Goal: Information Seeking & Learning: Learn about a topic

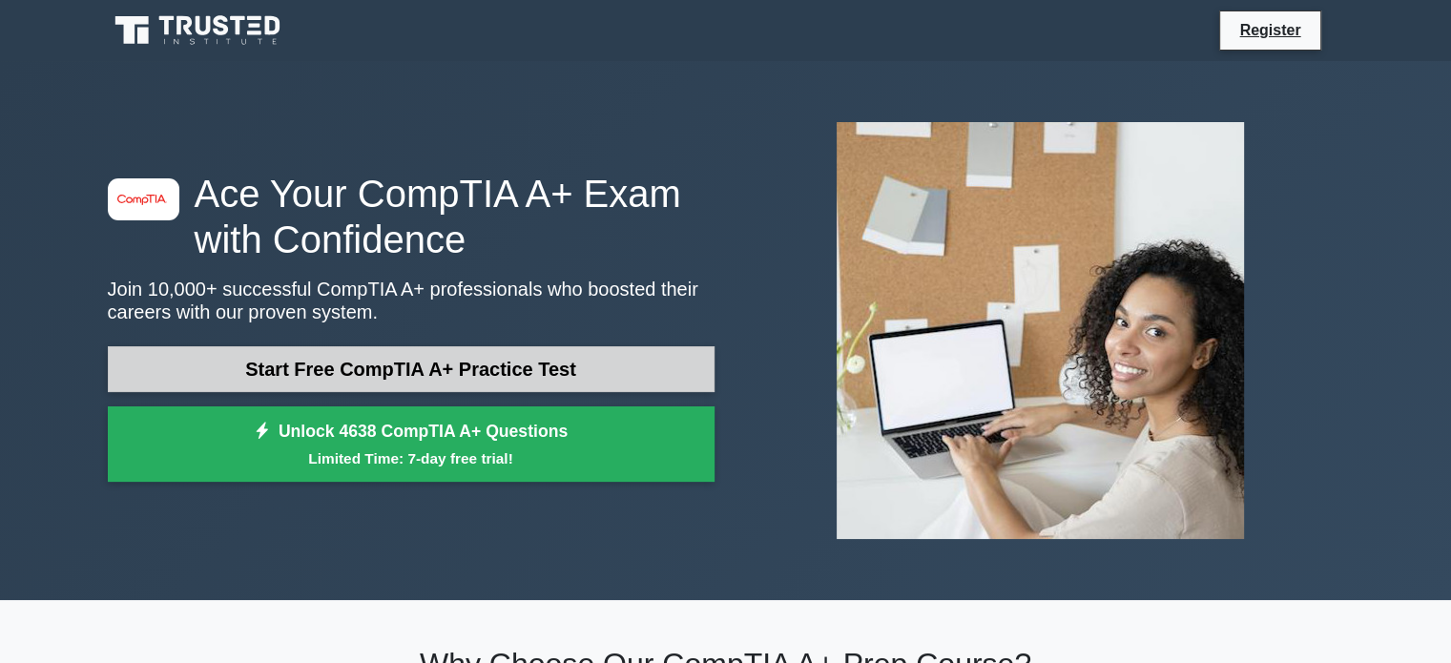
click at [524, 370] on link "Start Free CompTIA A+ Practice Test" at bounding box center [411, 369] width 607 height 46
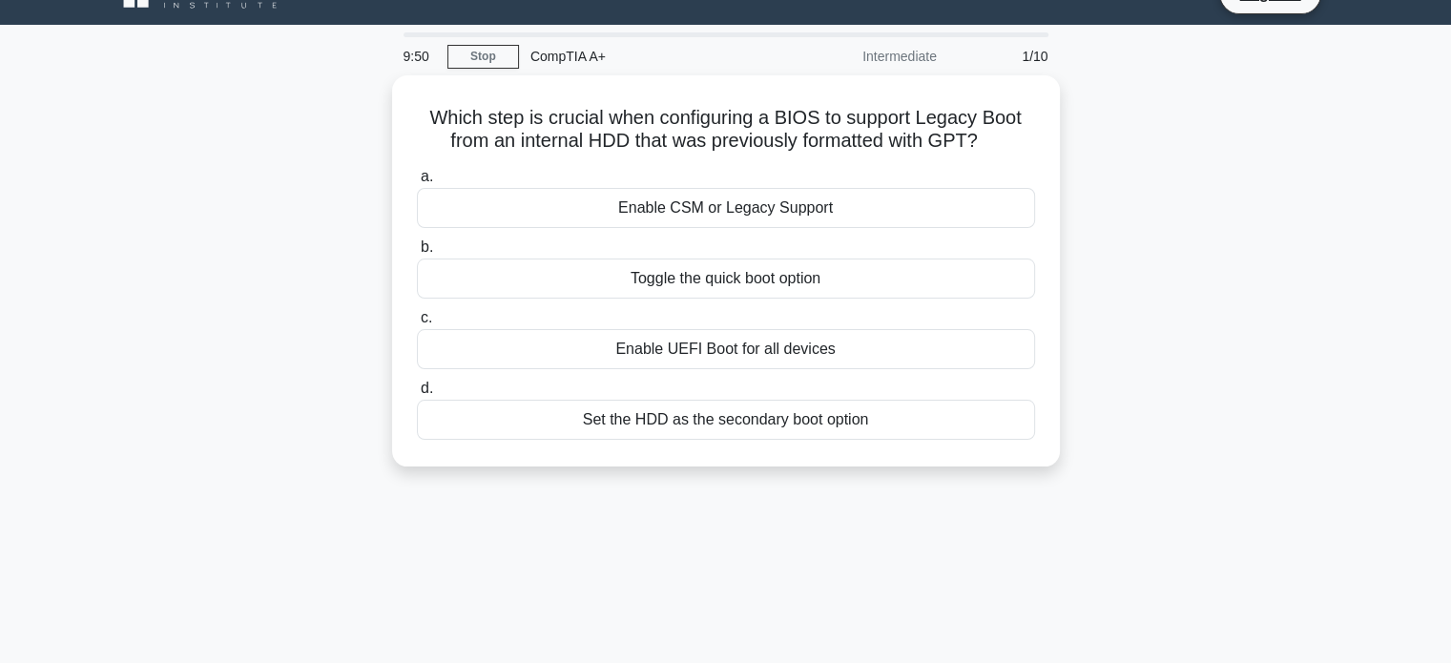
scroll to position [34, 0]
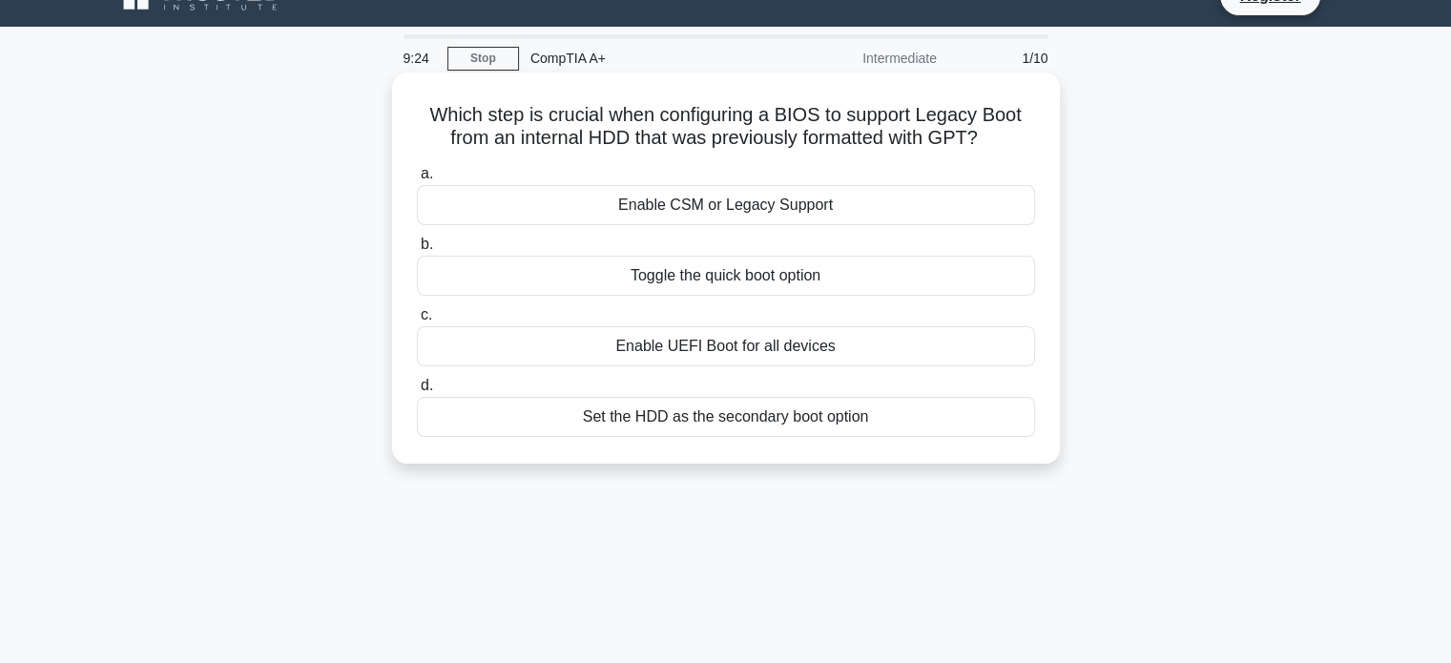
click at [789, 350] on div "Enable UEFI Boot for all devices" at bounding box center [726, 346] width 618 height 40
click at [417, 321] on input "c. Enable UEFI Boot for all devices" at bounding box center [417, 315] width 0 height 12
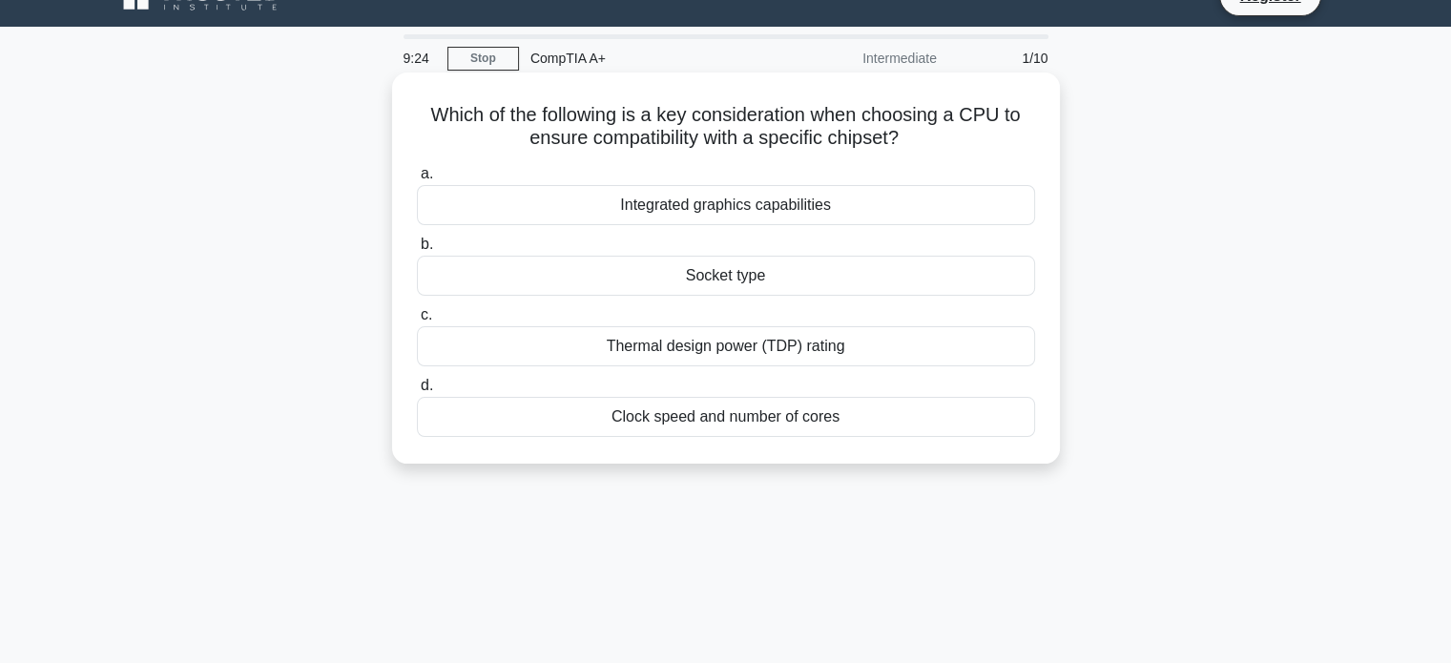
scroll to position [0, 0]
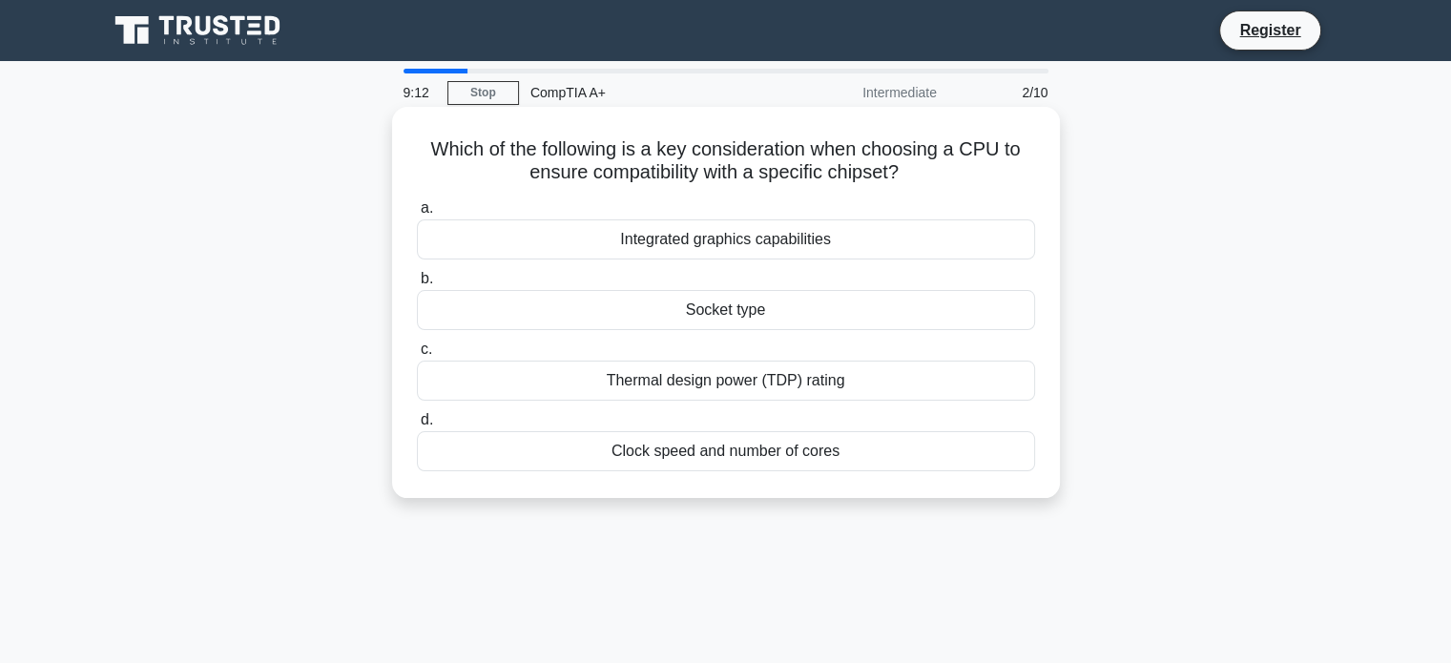
click at [732, 320] on div "Socket type" at bounding box center [726, 310] width 618 height 40
click at [417, 285] on input "b. Socket type" at bounding box center [417, 279] width 0 height 12
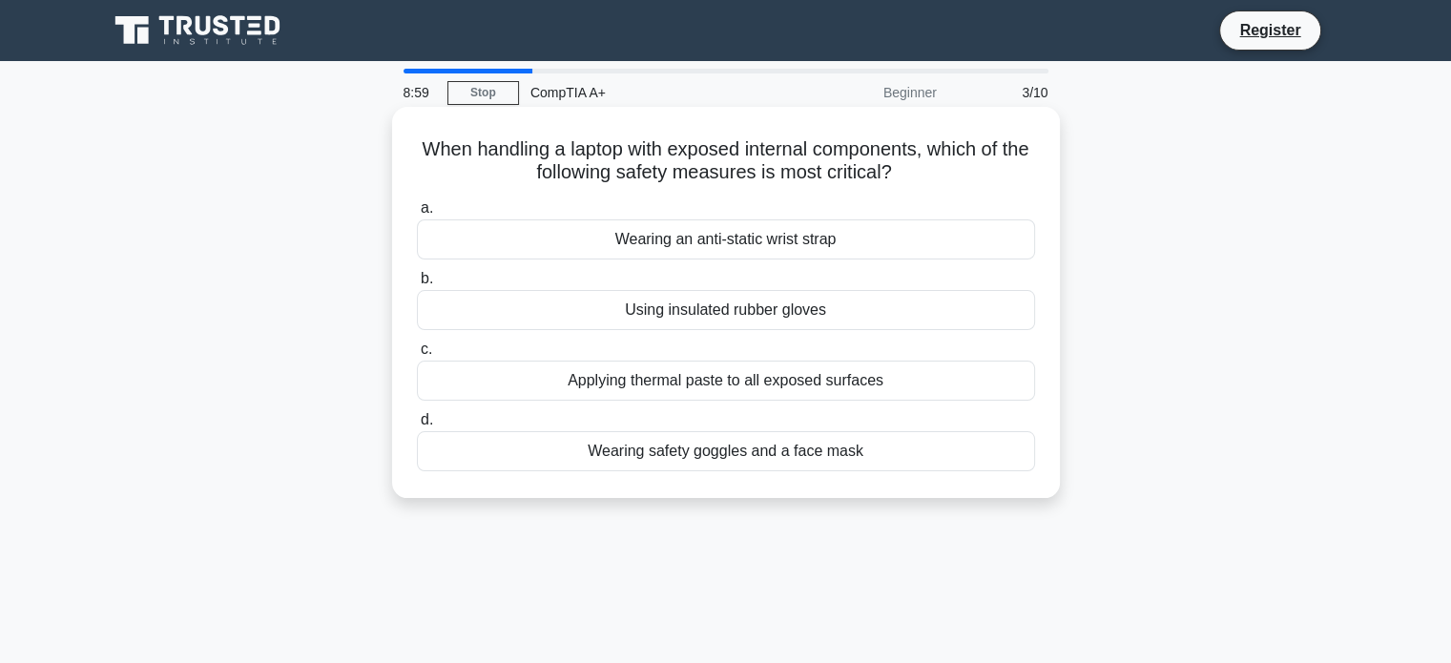
click at [837, 247] on div "Wearing an anti-static wrist strap" at bounding box center [726, 239] width 618 height 40
click at [417, 215] on input "a. Wearing an anti-static wrist strap" at bounding box center [417, 208] width 0 height 12
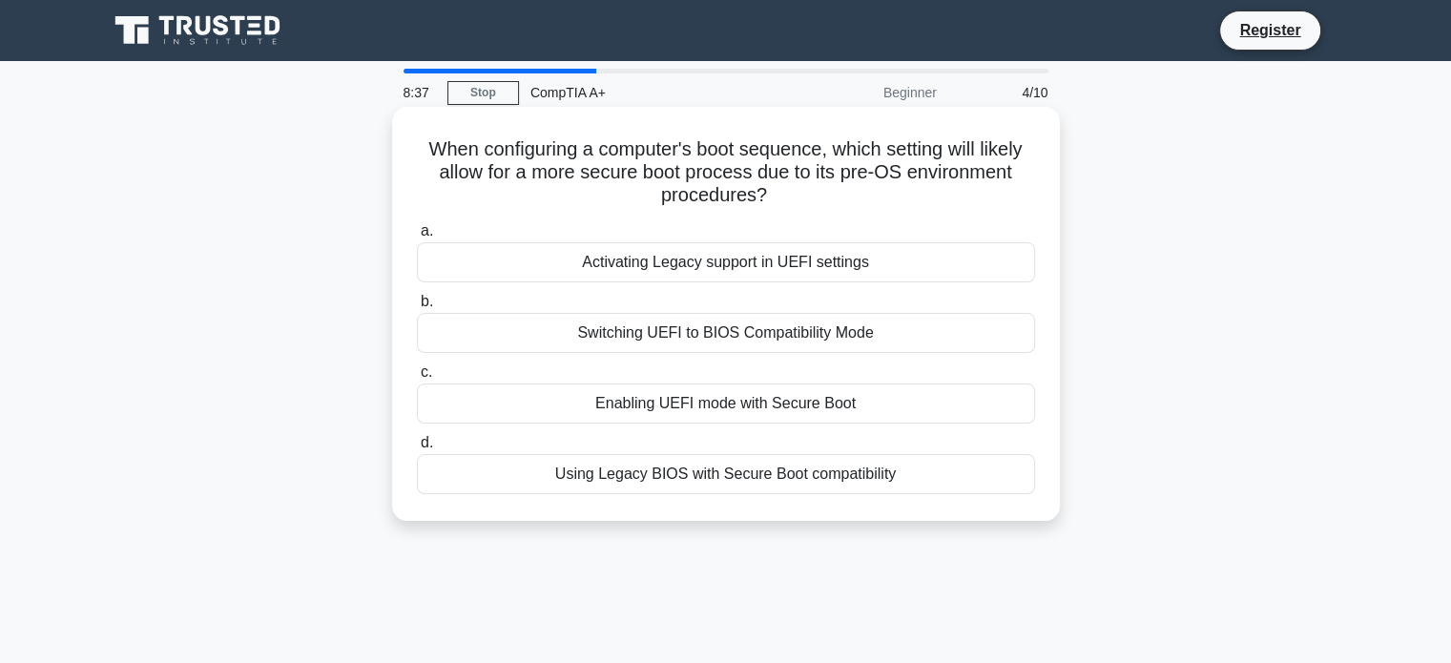
click at [816, 394] on div "Enabling UEFI mode with Secure Boot" at bounding box center [726, 403] width 618 height 40
click at [417, 379] on input "c. Enabling UEFI mode with Secure Boot" at bounding box center [417, 372] width 0 height 12
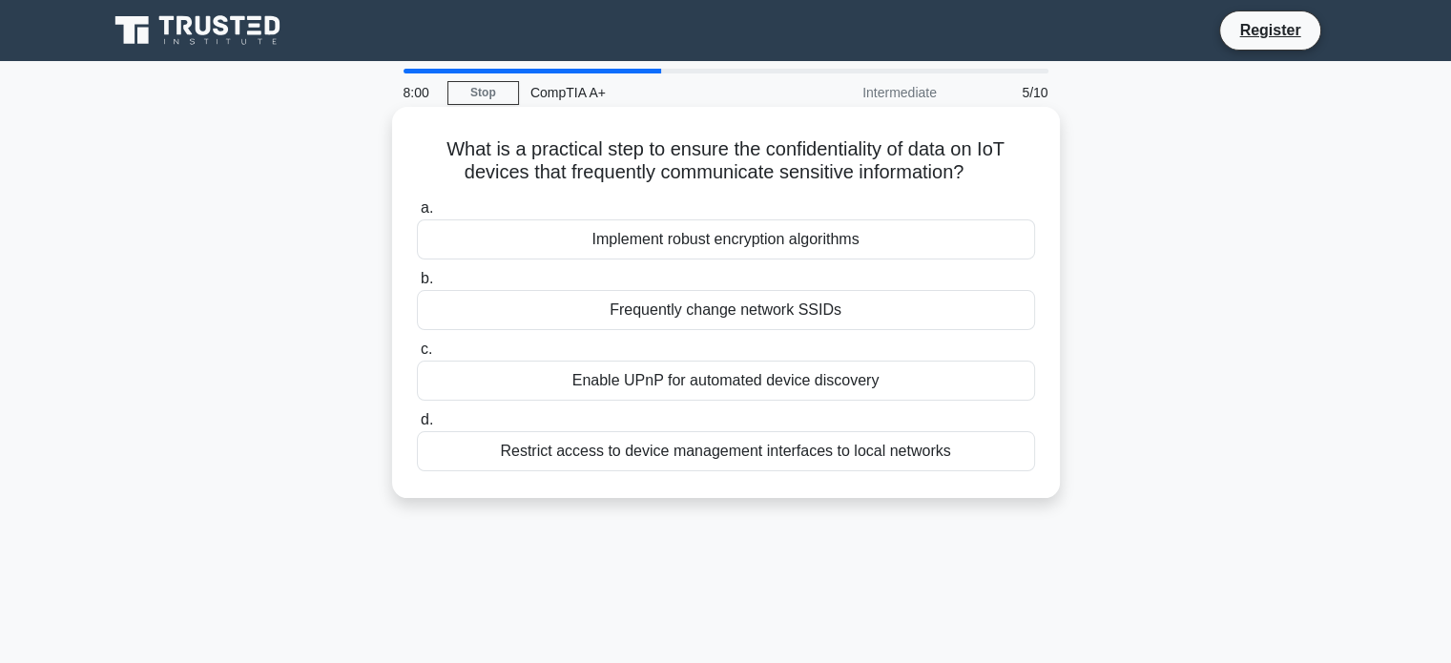
click at [773, 457] on div "Restrict access to device management interfaces to local networks" at bounding box center [726, 451] width 618 height 40
click at [417, 426] on input "d. Restrict access to device management interfaces to local networks" at bounding box center [417, 420] width 0 height 12
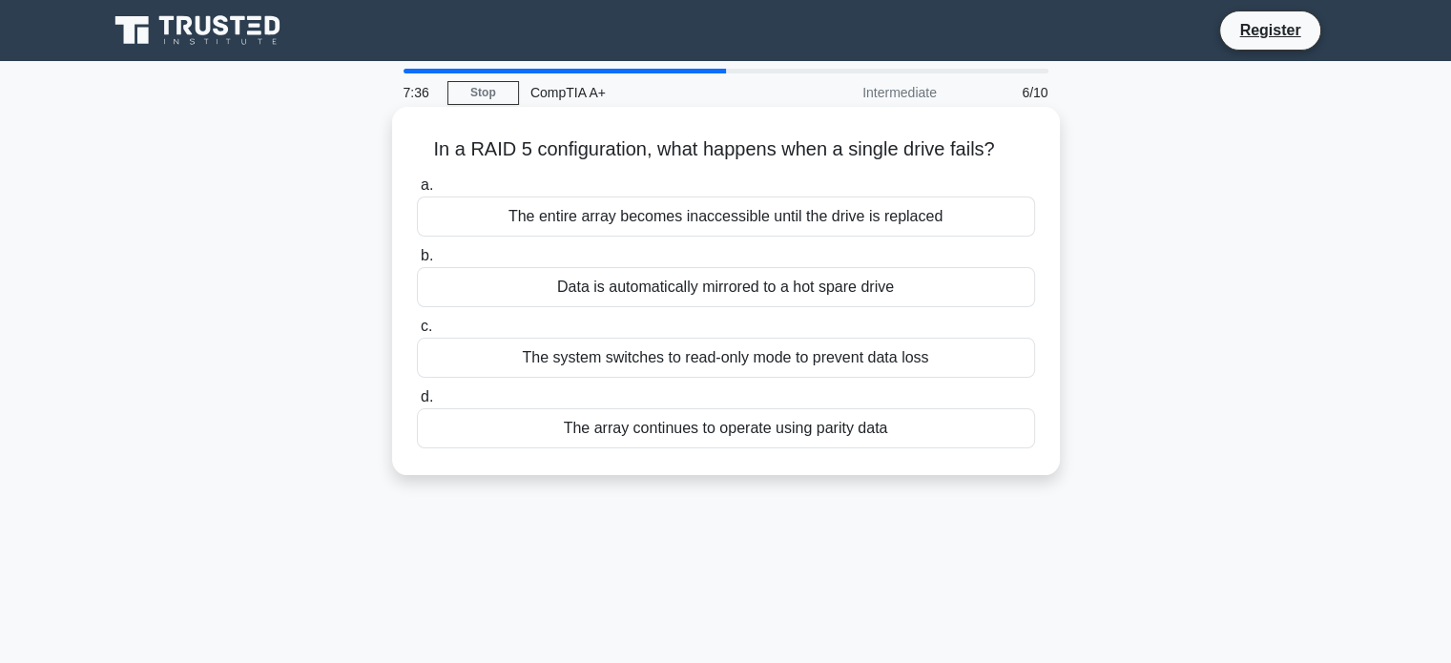
click at [812, 434] on div "The array continues to operate using parity data" at bounding box center [726, 428] width 618 height 40
click at [417, 403] on input "d. The array continues to operate using parity data" at bounding box center [417, 397] width 0 height 12
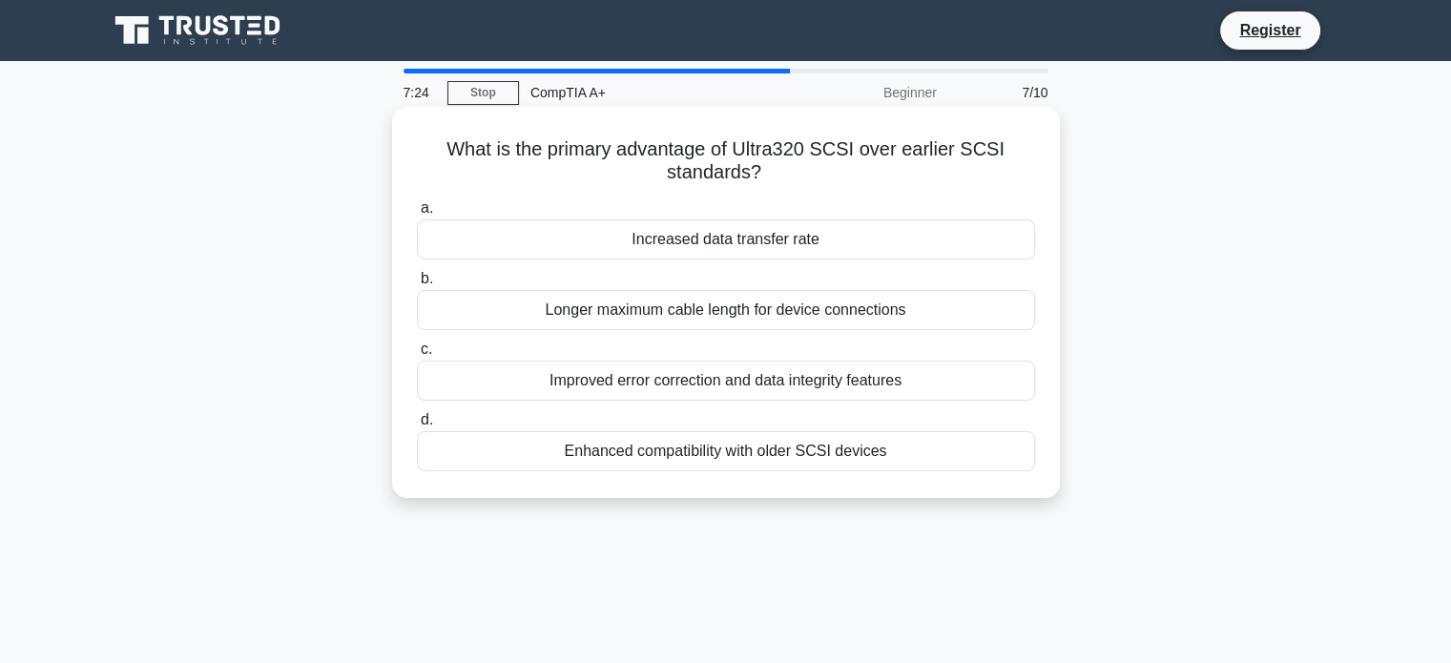
click at [836, 387] on div "Improved error correction and data integrity features" at bounding box center [726, 381] width 618 height 40
click at [417, 356] on input "c. Improved error correction and data integrity features" at bounding box center [417, 349] width 0 height 12
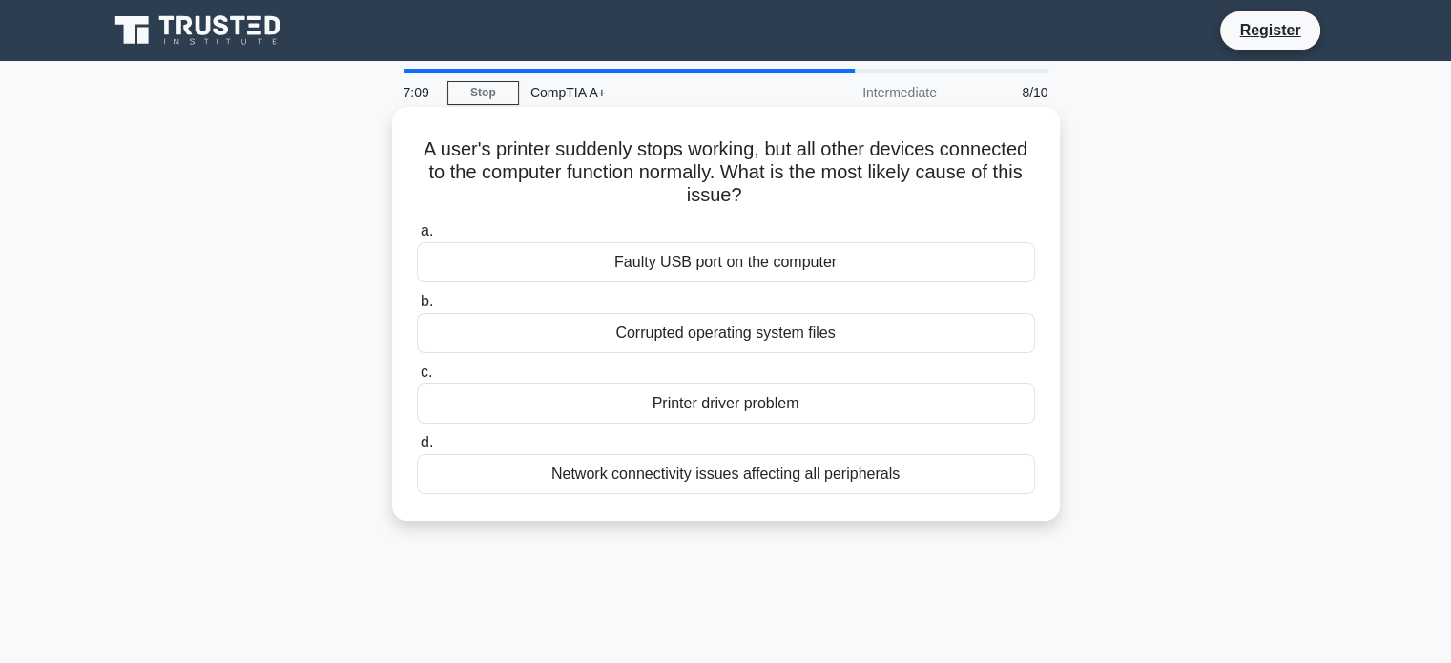
click at [782, 407] on div "Printer driver problem" at bounding box center [726, 403] width 618 height 40
click at [417, 379] on input "c. Printer driver problem" at bounding box center [417, 372] width 0 height 12
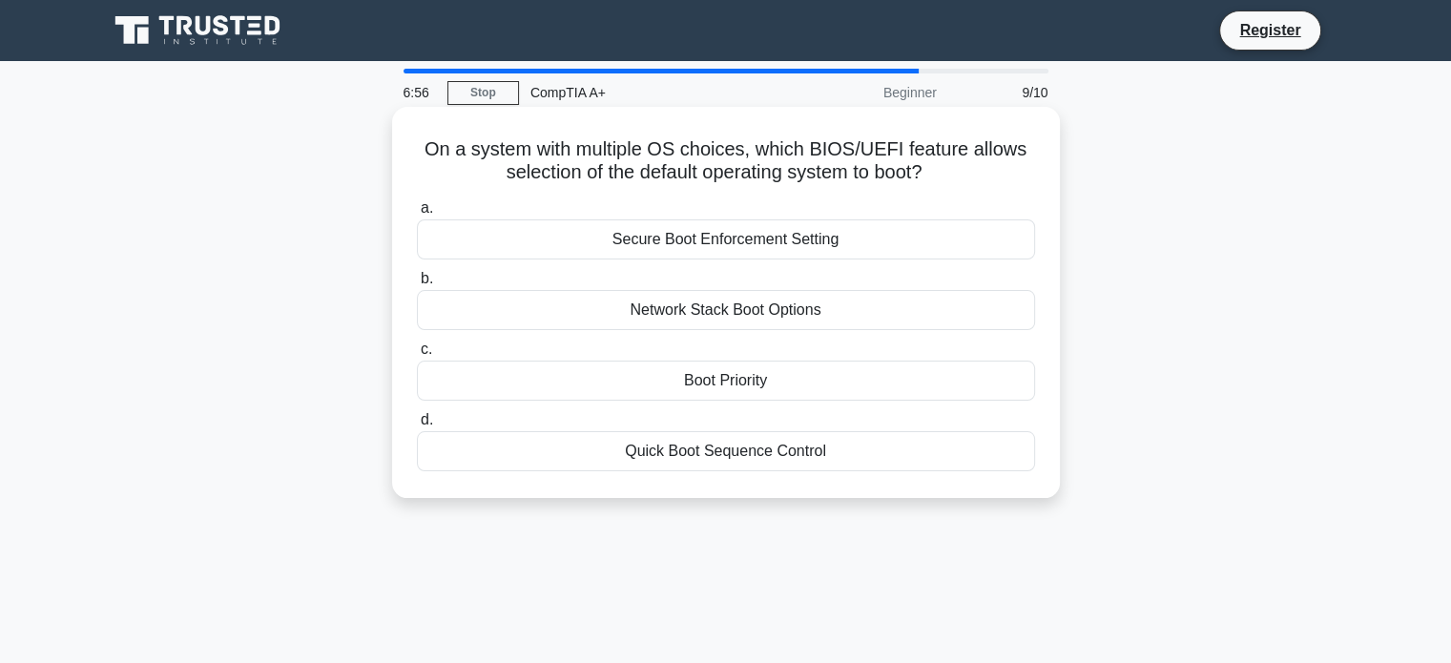
click at [755, 397] on div "Boot Priority" at bounding box center [726, 381] width 618 height 40
click at [417, 356] on input "c. Boot Priority" at bounding box center [417, 349] width 0 height 12
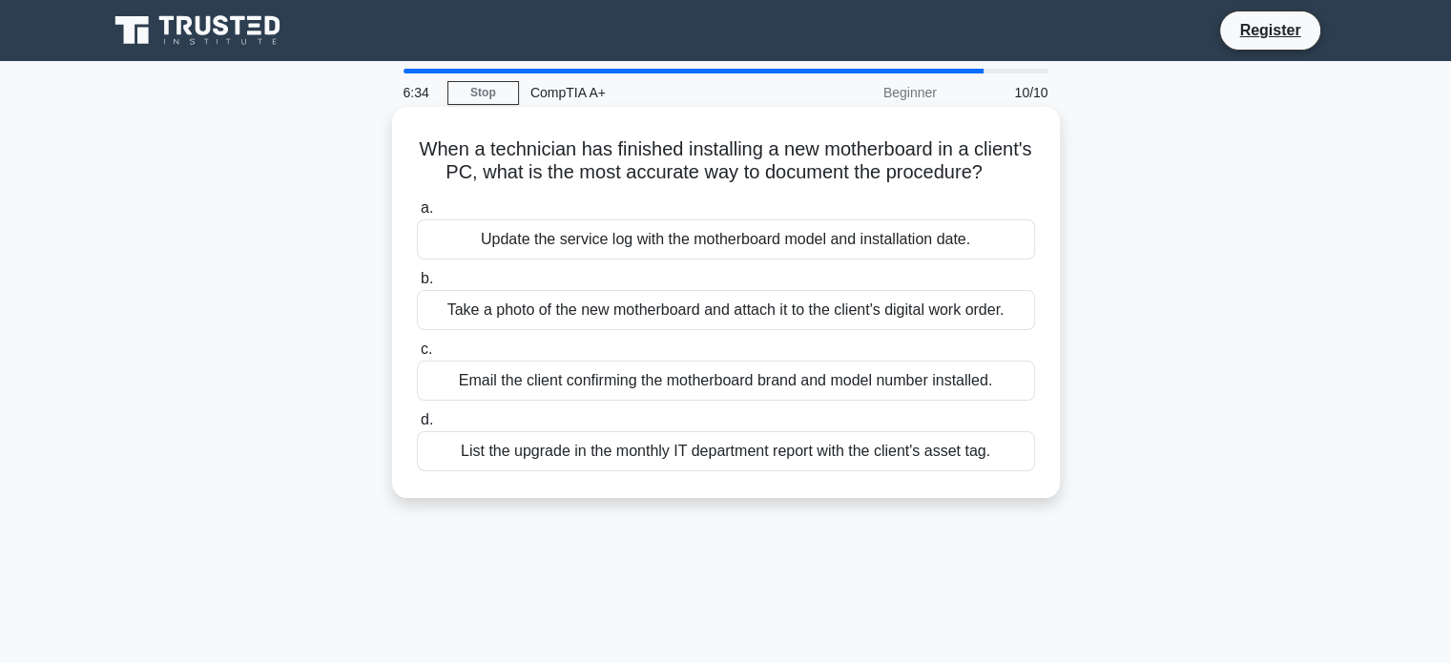
click at [836, 259] on div "Update the service log with the motherboard model and installation date." at bounding box center [726, 239] width 618 height 40
click at [417, 215] on input "a. Update the service log with the motherboard model and installation date." at bounding box center [417, 208] width 0 height 12
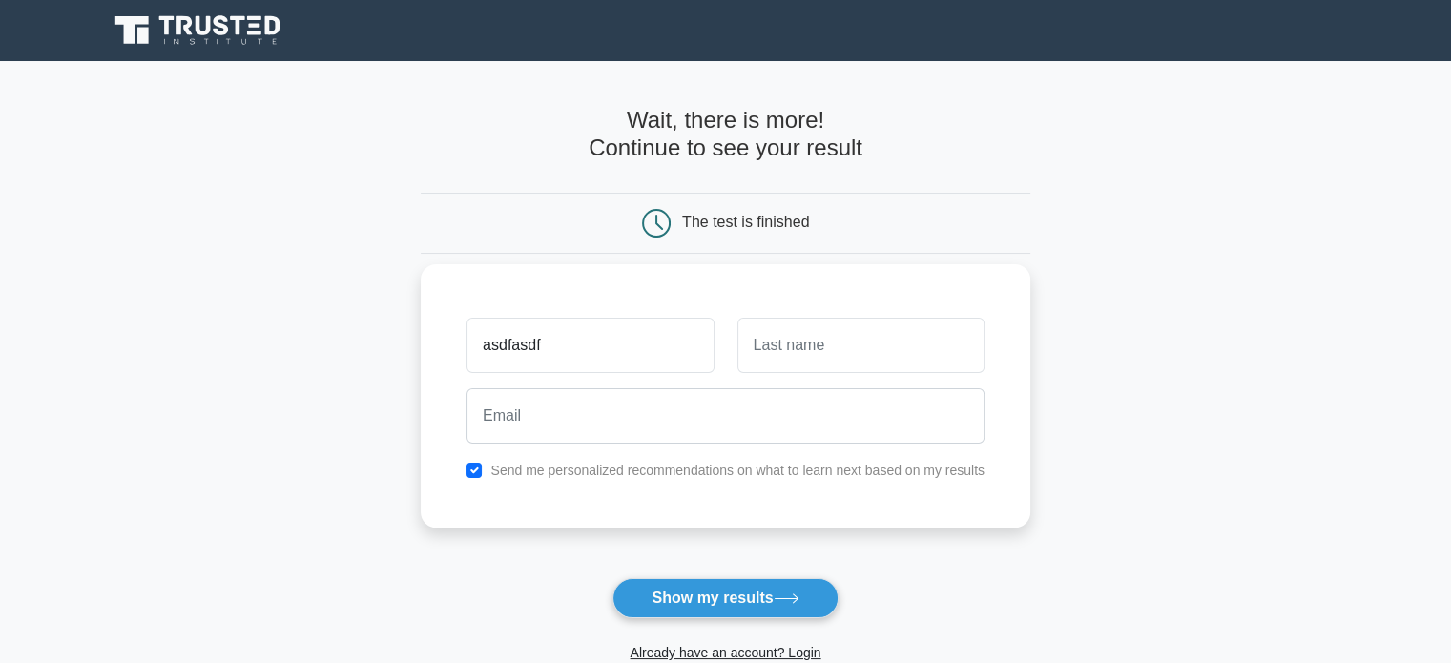
type input "asdfasdf"
click at [790, 359] on input "as" at bounding box center [860, 345] width 247 height 55
type input "asdfasdf"
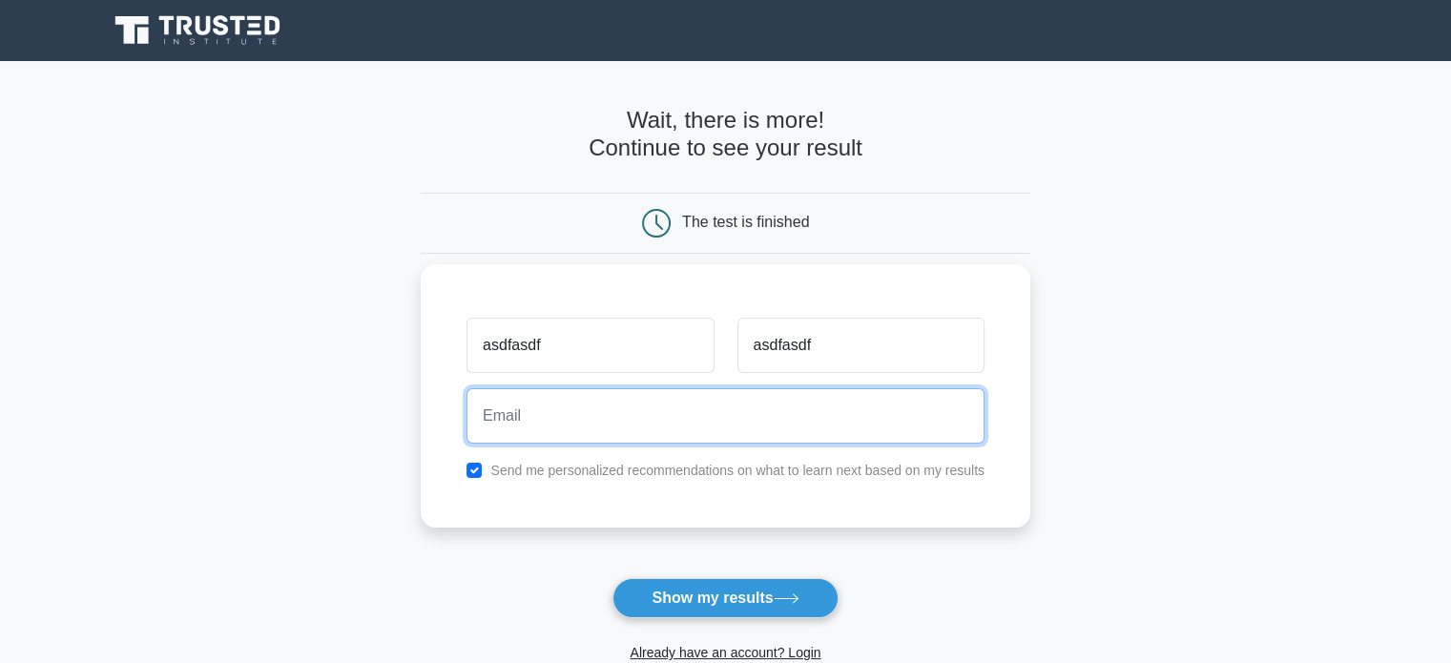
click at [641, 428] on input "email" at bounding box center [725, 415] width 518 height 55
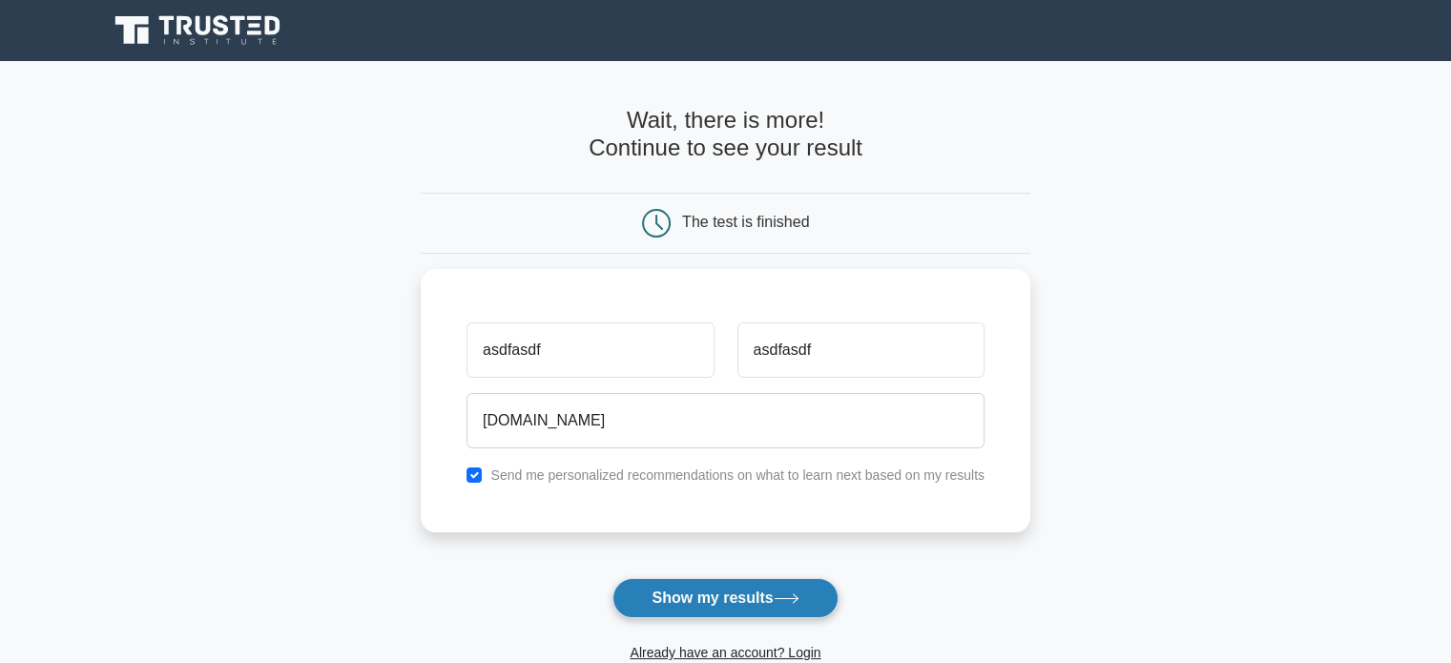
click at [723, 602] on button "Show my results" at bounding box center [724, 598] width 225 height 40
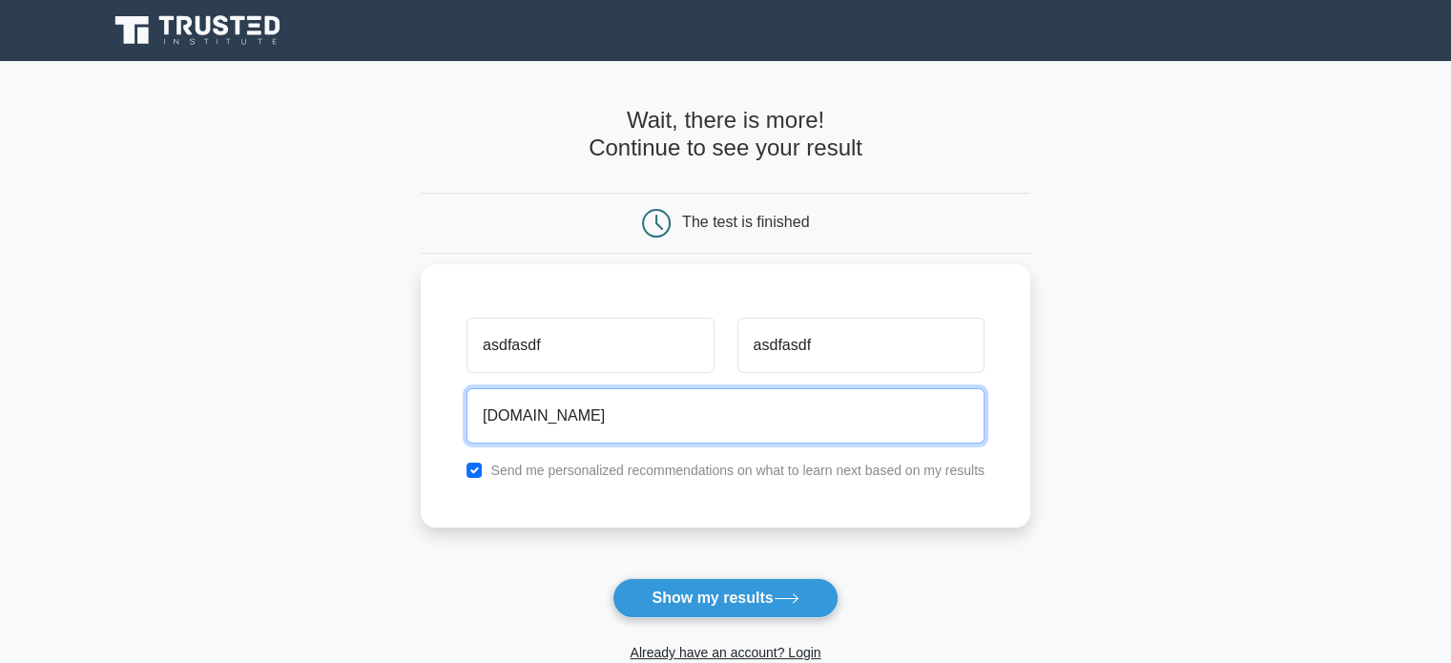
click at [521, 415] on input "kevinrobertandrews.com" at bounding box center [725, 415] width 518 height 55
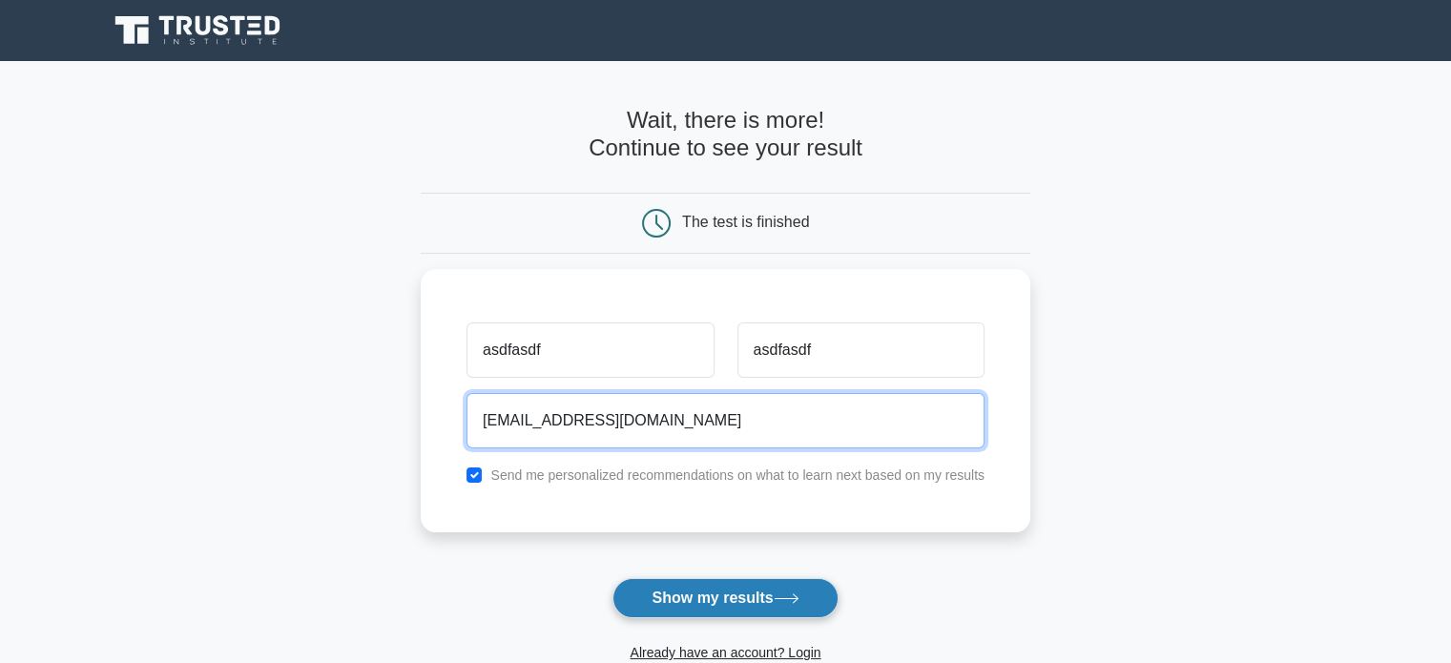
type input "yo@email.com"
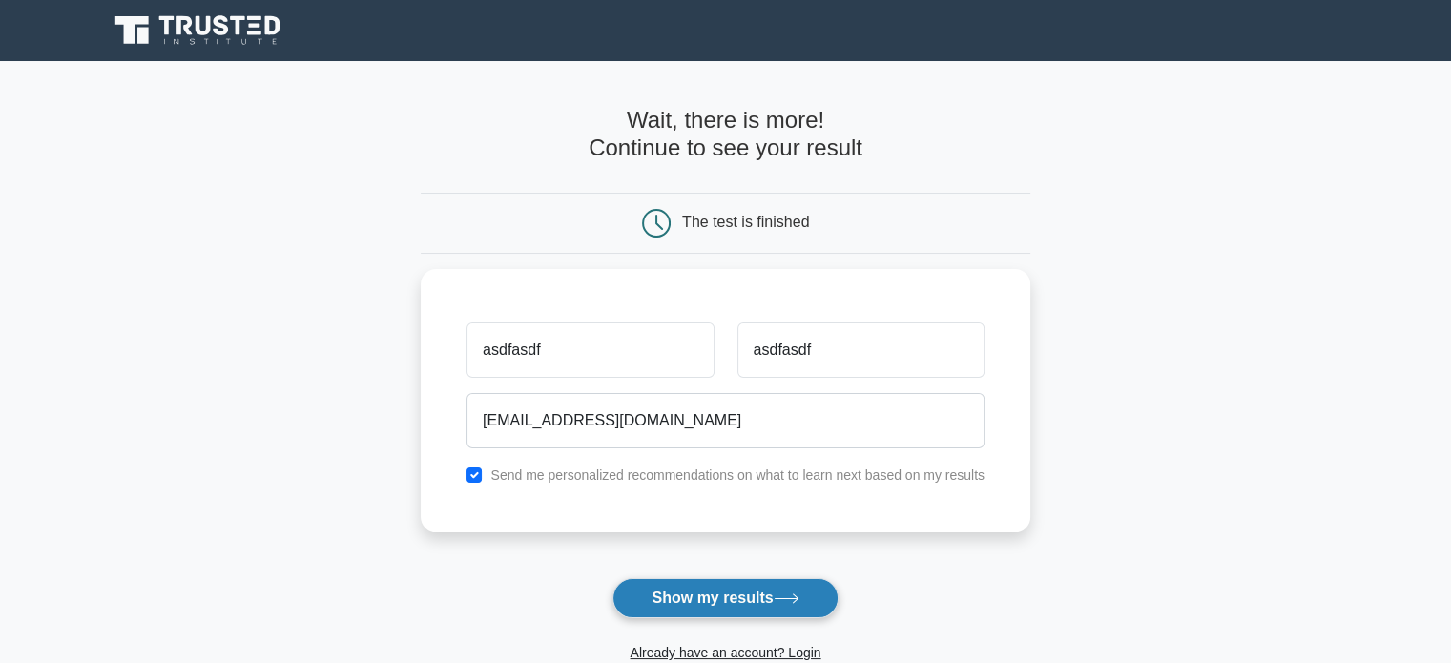
click at [663, 608] on button "Show my results" at bounding box center [724, 598] width 225 height 40
